Goal: Task Accomplishment & Management: Use online tool/utility

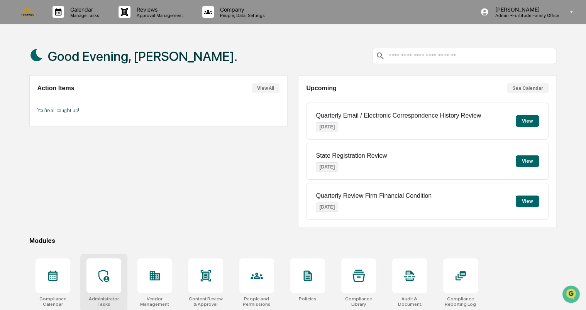
click at [116, 277] on div at bounding box center [103, 276] width 35 height 35
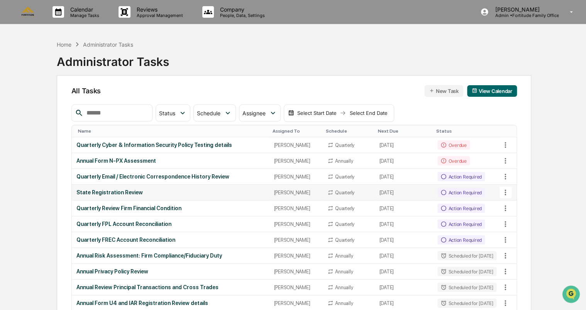
click at [114, 194] on div "State Registration Review" at bounding box center [170, 192] width 188 height 6
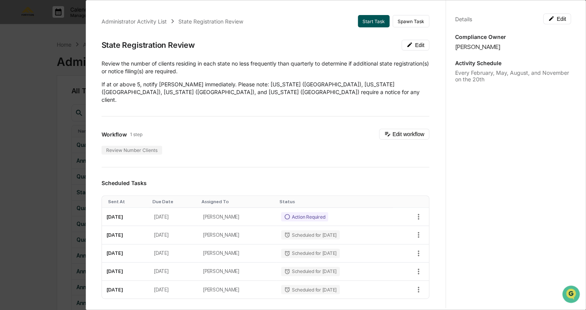
click at [358, 20] on button "Start Task" at bounding box center [374, 21] width 32 height 12
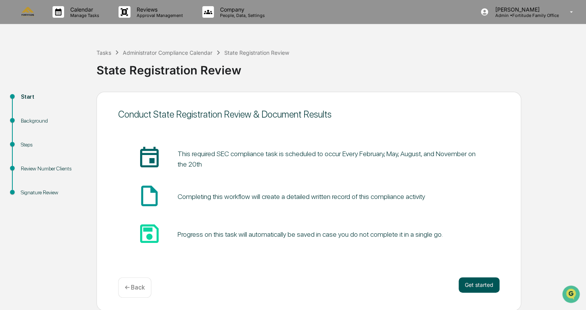
click at [479, 286] on button "Get started" at bounding box center [478, 284] width 41 height 15
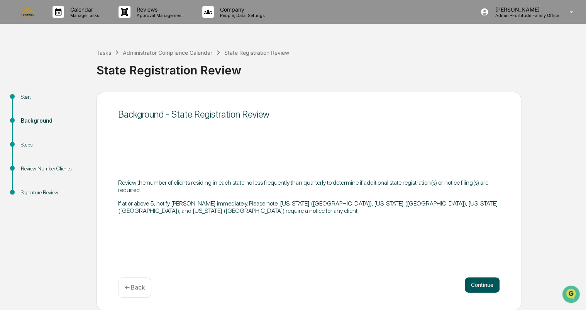
click at [475, 281] on button "Continue" at bounding box center [482, 284] width 35 height 15
